Goal: Register for event/course

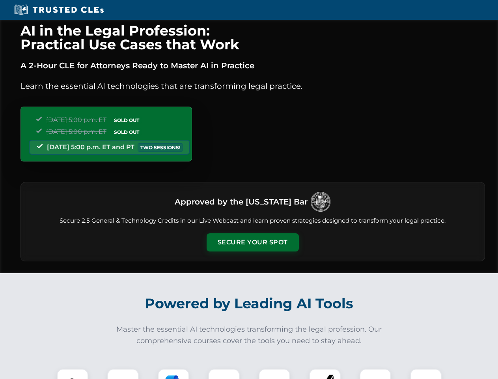
click at [253, 242] on button "Secure Your Spot" at bounding box center [253, 242] width 92 height 18
click at [73, 374] on img at bounding box center [72, 384] width 23 height 23
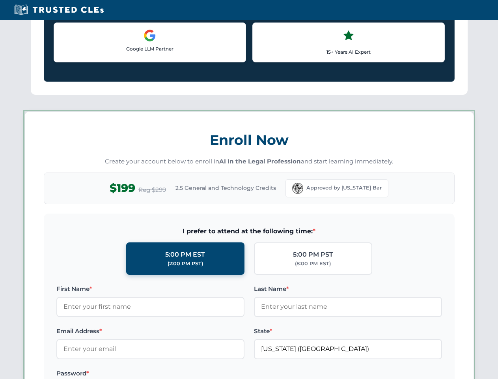
click at [174, 374] on label "Password *" at bounding box center [150, 373] width 188 height 9
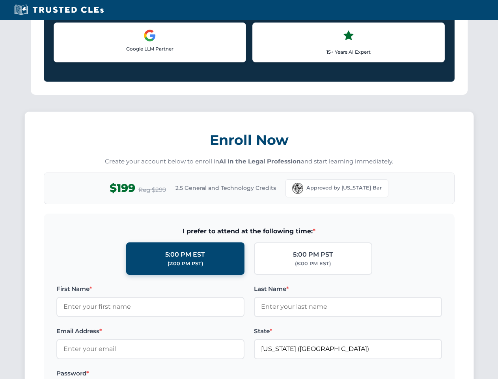
scroll to position [775, 0]
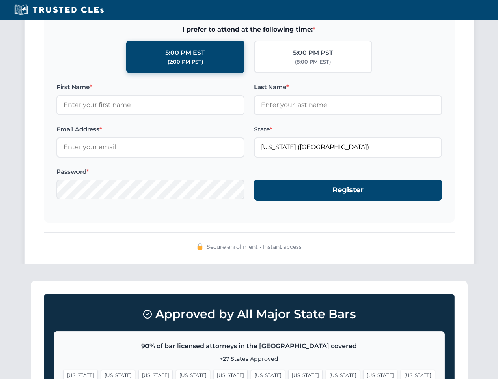
click at [363, 374] on span "[US_STATE]" at bounding box center [380, 374] width 34 height 11
